Goal: Task Accomplishment & Management: Use online tool/utility

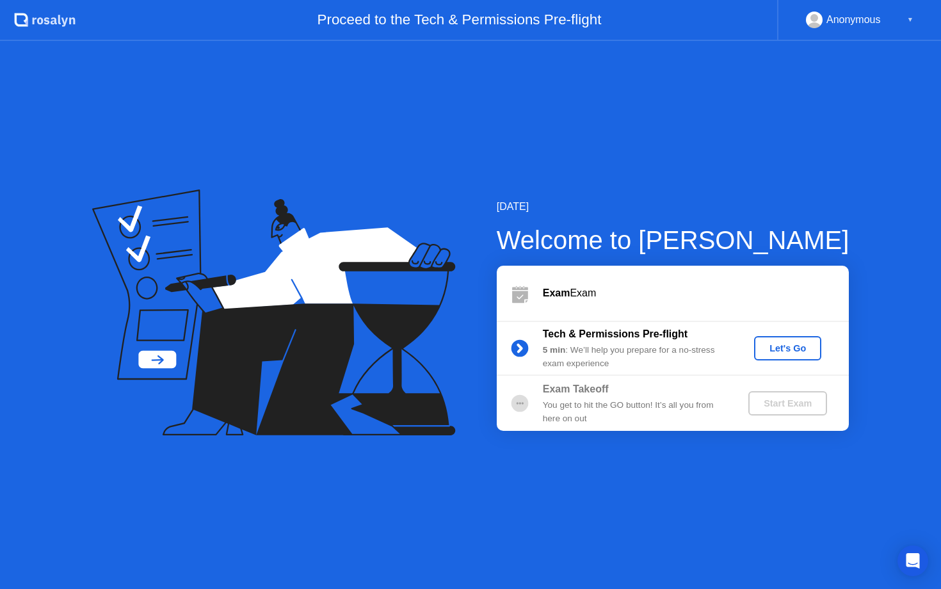
click at [776, 350] on div "Let's Go" at bounding box center [787, 348] width 57 height 10
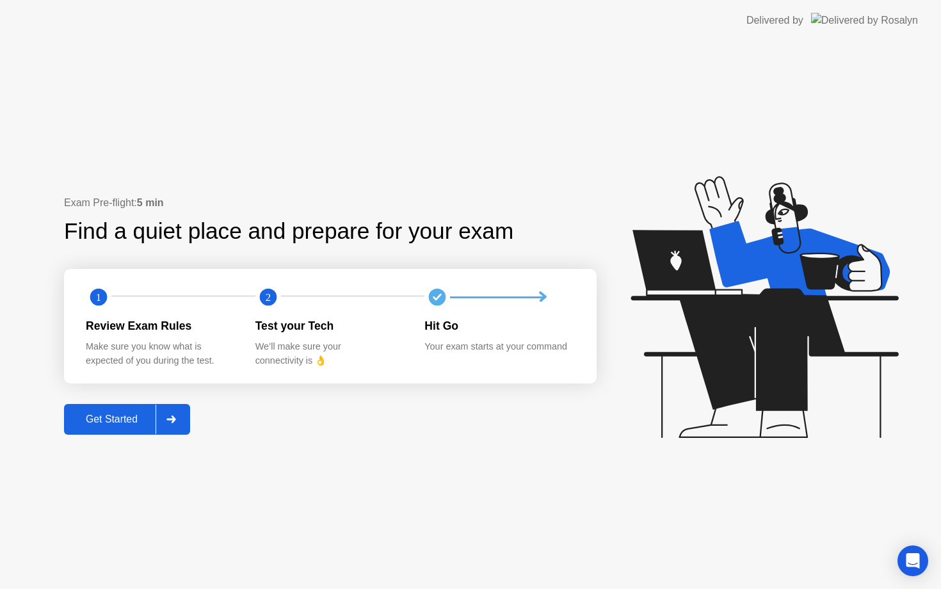
click at [136, 423] on div "Get Started" at bounding box center [112, 420] width 88 height 12
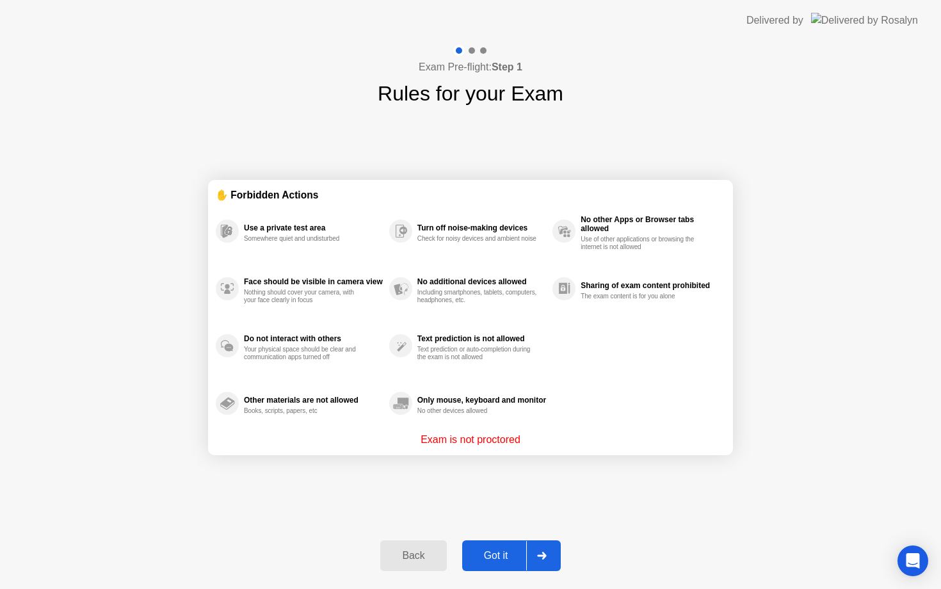
click at [517, 561] on div "Got it" at bounding box center [496, 556] width 60 height 12
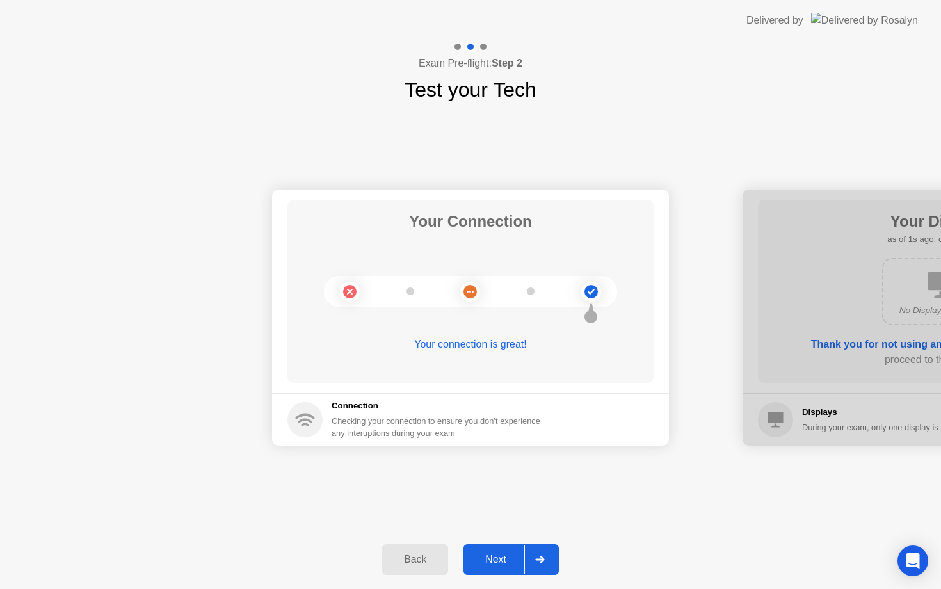
click at [537, 559] on icon at bounding box center [539, 560] width 9 height 8
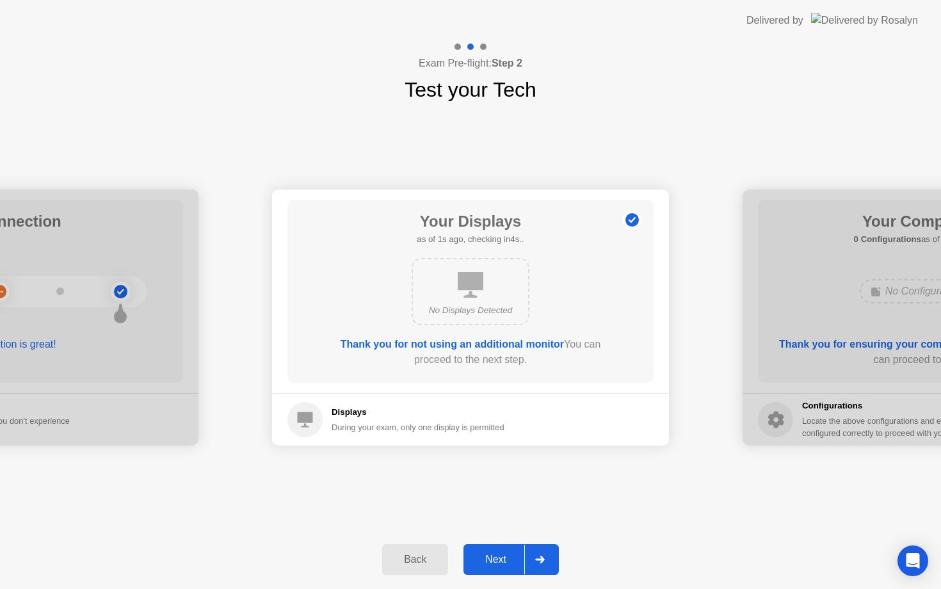
click at [537, 559] on icon at bounding box center [539, 560] width 9 height 8
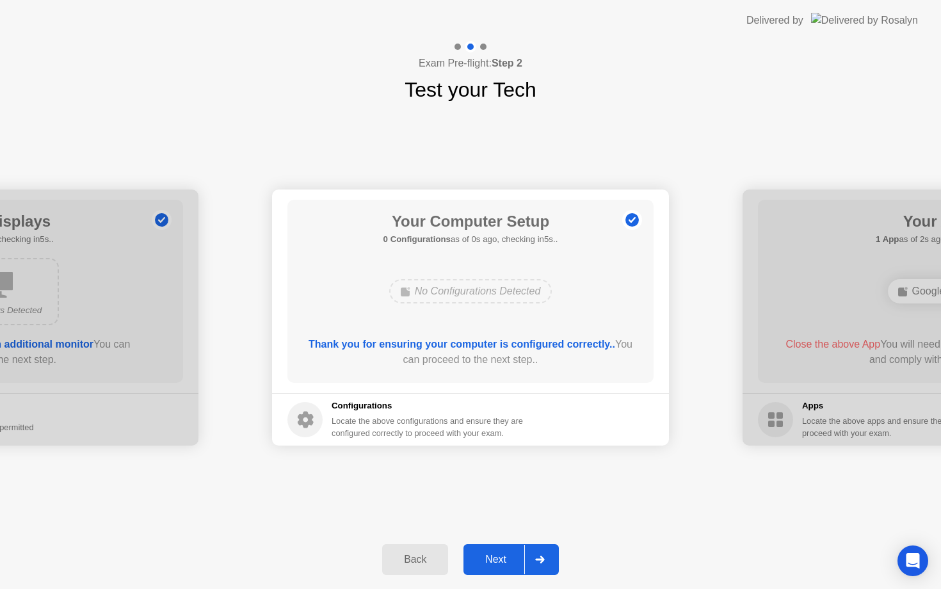
click at [537, 559] on icon at bounding box center [539, 560] width 9 height 8
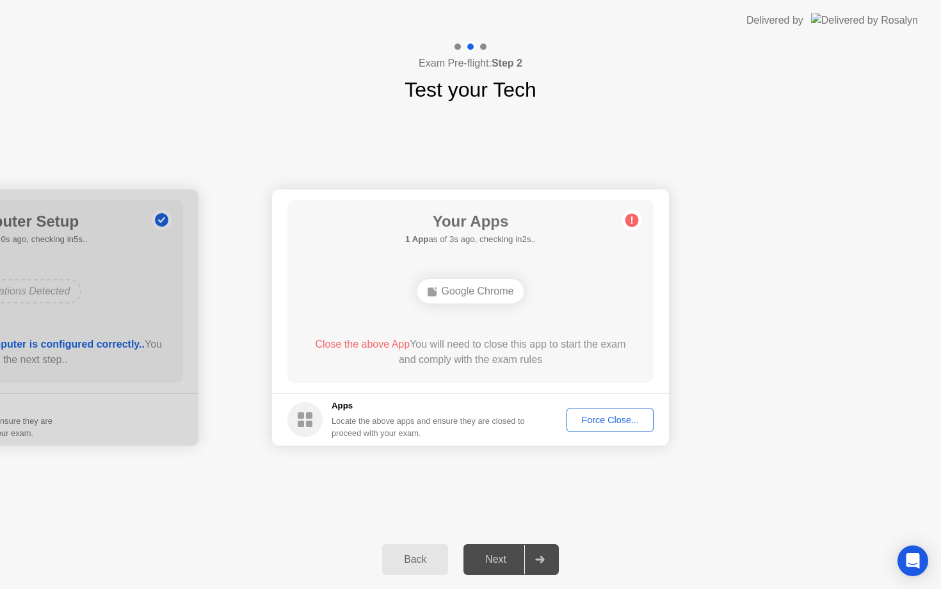
click at [603, 421] on div "Force Close..." at bounding box center [610, 420] width 78 height 10
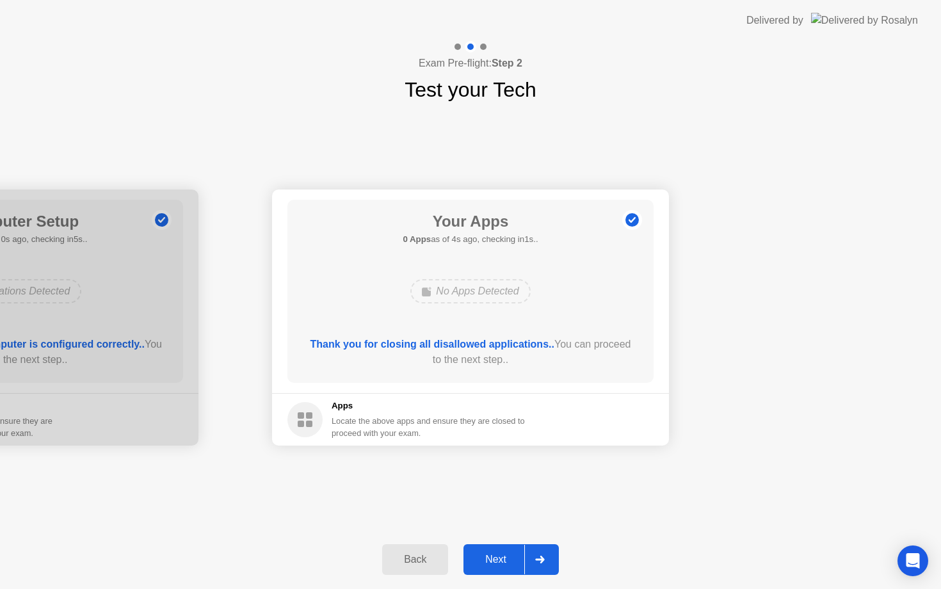
click at [528, 570] on div at bounding box center [539, 559] width 31 height 29
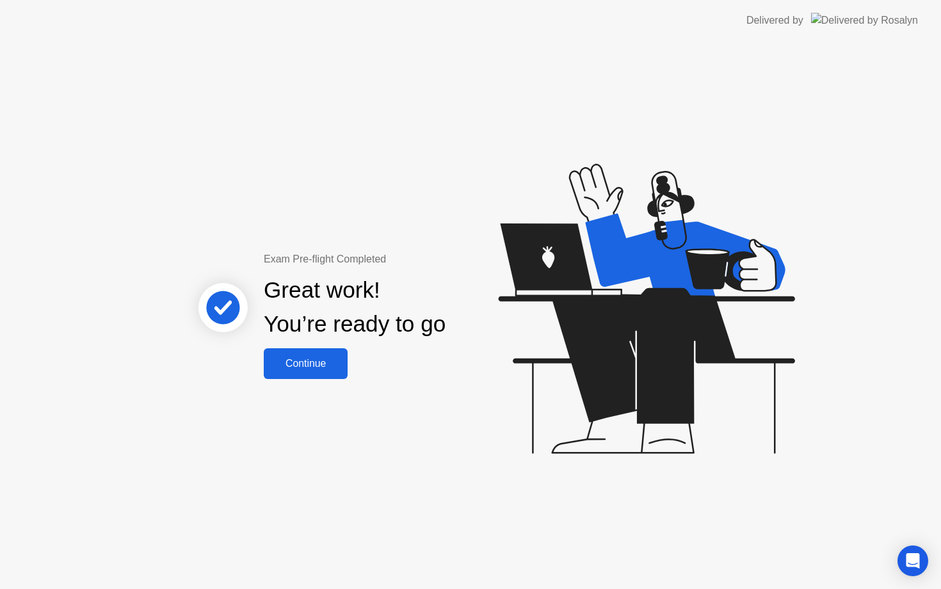
click at [306, 366] on div "Continue" at bounding box center [306, 364] width 76 height 12
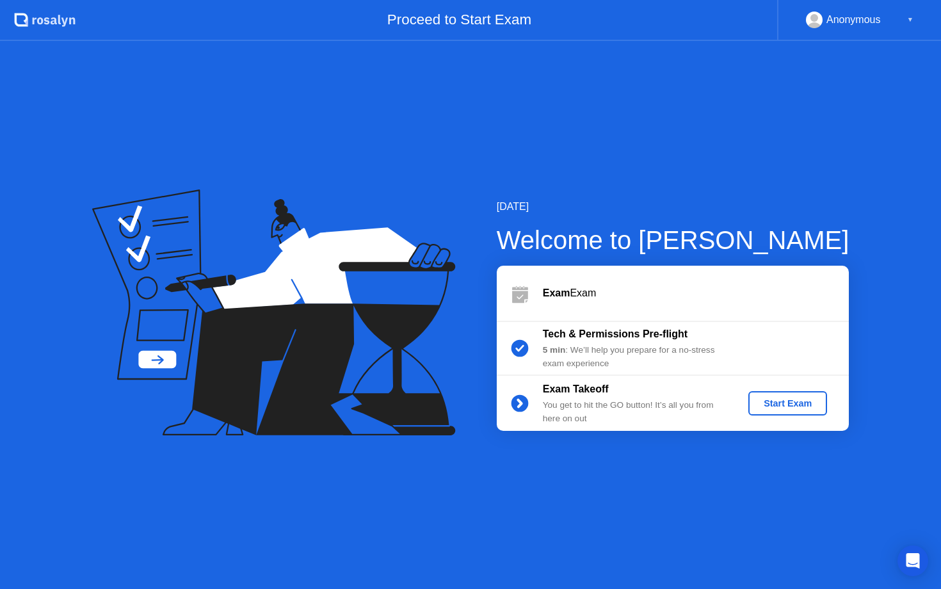
click at [784, 405] on div "Start Exam" at bounding box center [788, 403] width 69 height 10
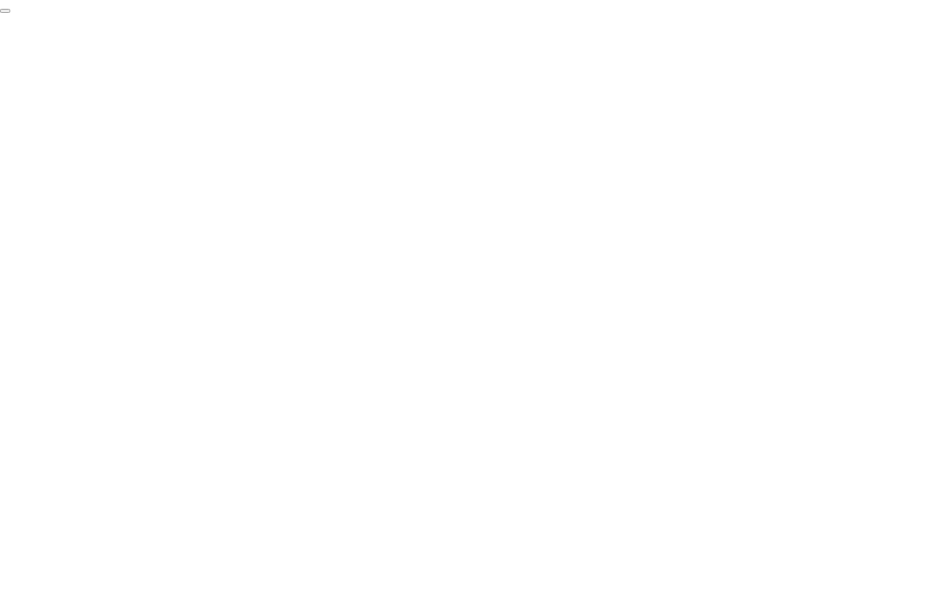
click div "End Proctoring Session"
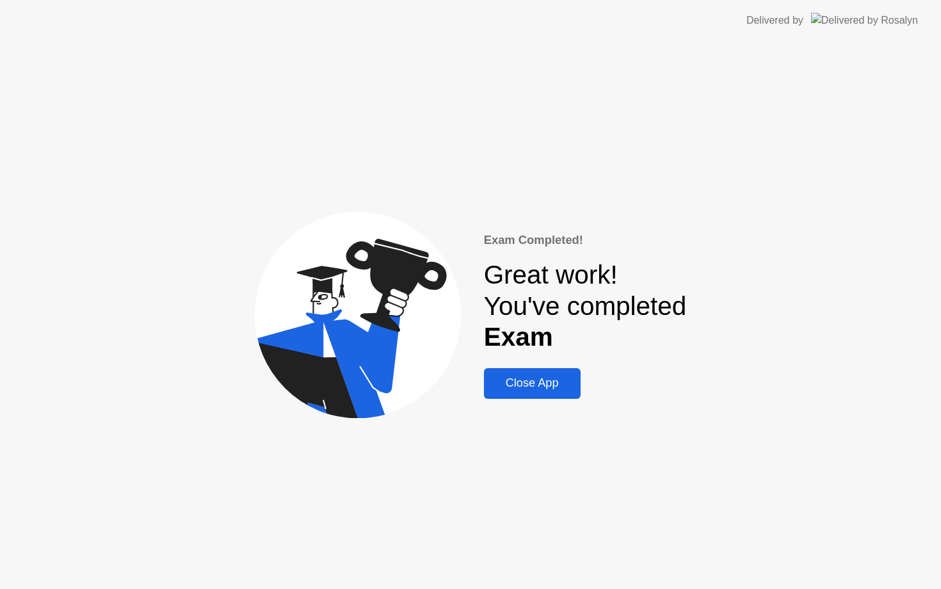
click at [550, 390] on div "Close App" at bounding box center [532, 382] width 89 height 13
